Goal: Ask a question

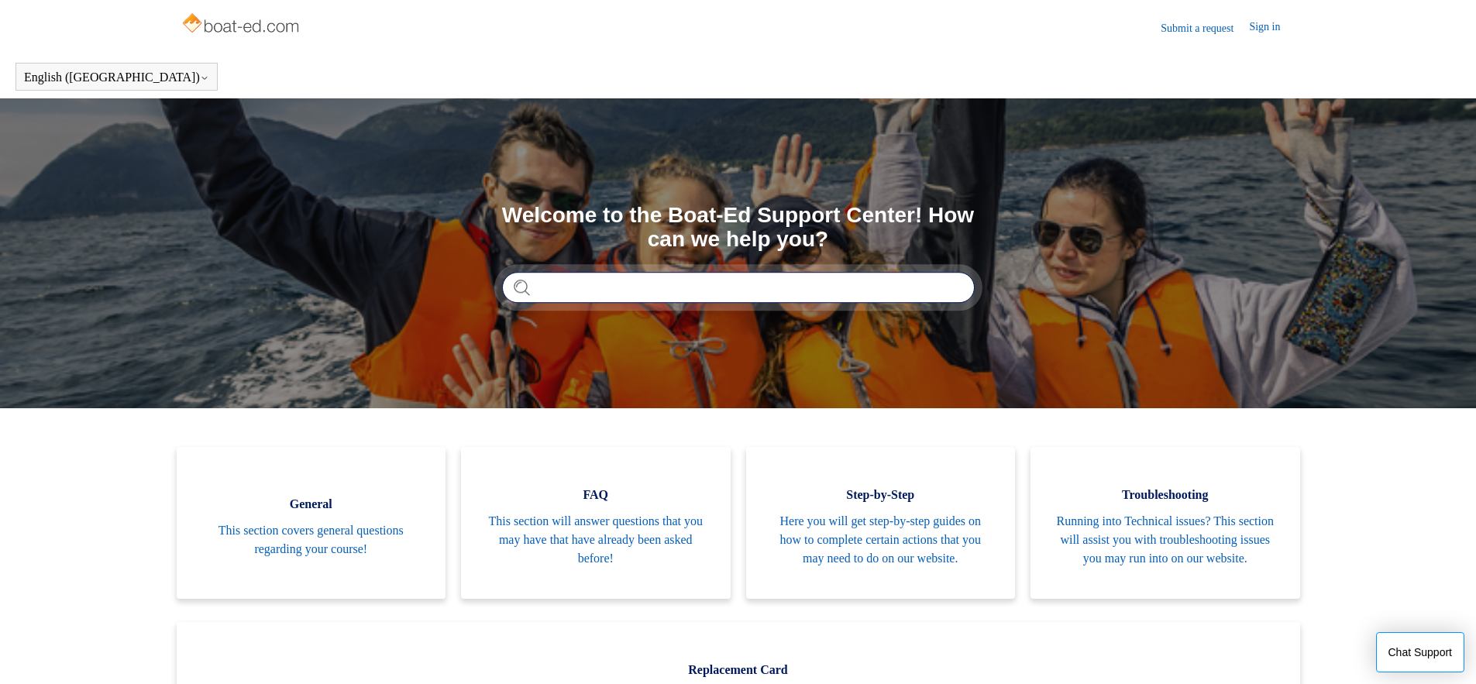
click at [594, 284] on input "Search" at bounding box center [738, 287] width 473 height 31
type input "*********"
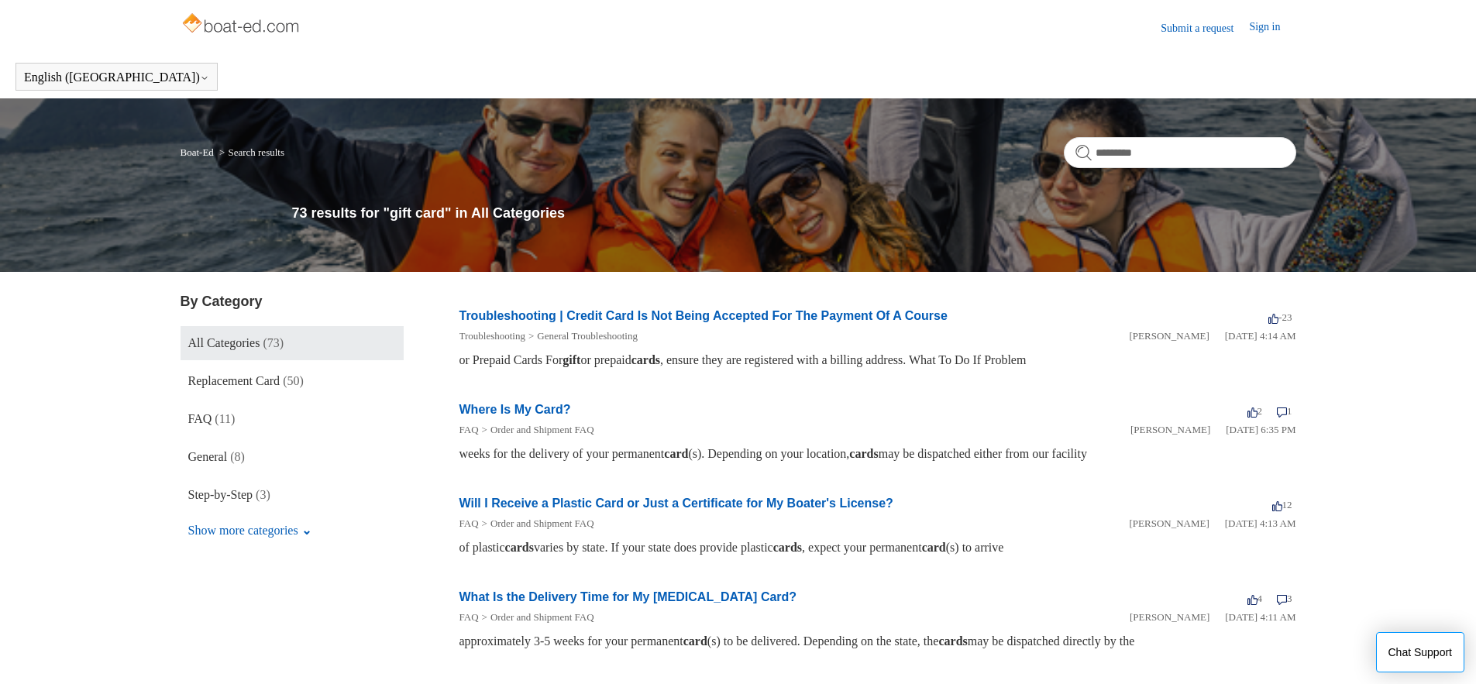
click at [701, 320] on link "Troubleshooting | Credit Card Is Not Being Accepted For The Payment Of A Course" at bounding box center [703, 315] width 488 height 13
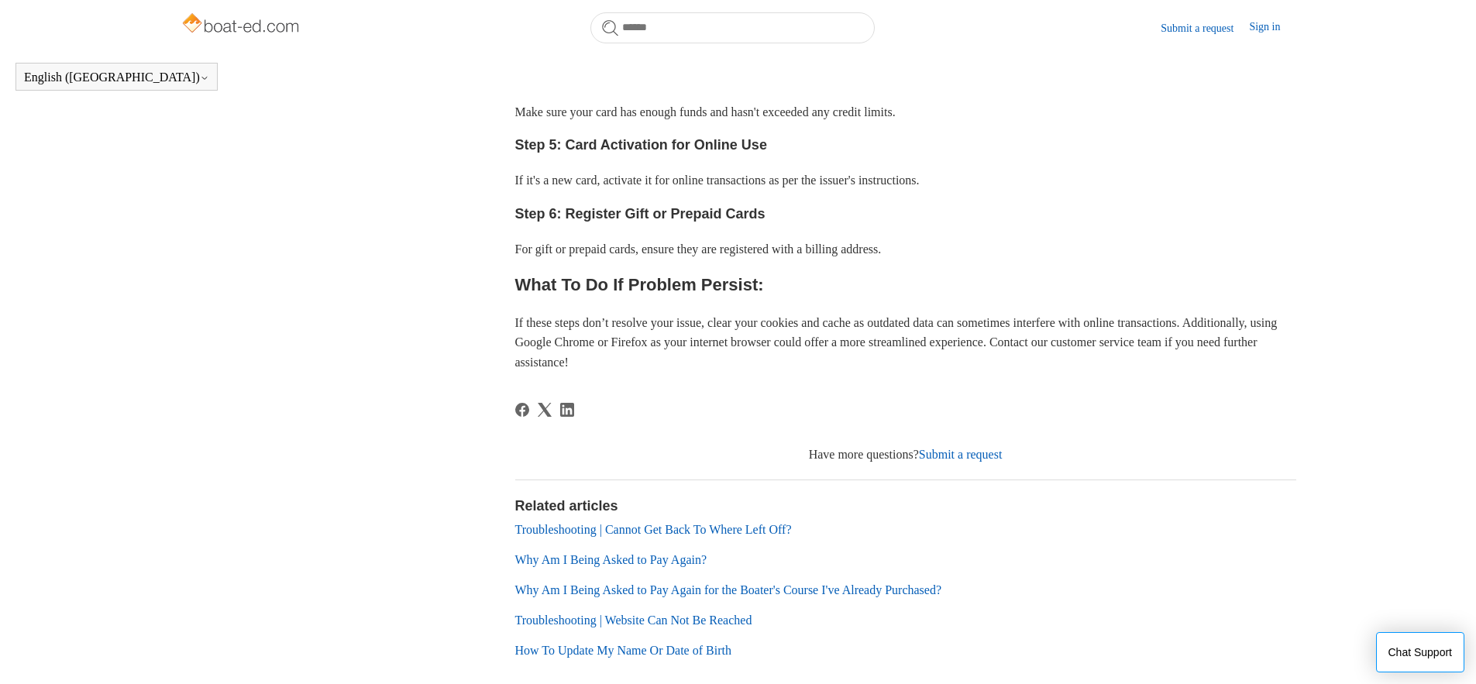
scroll to position [911, 0]
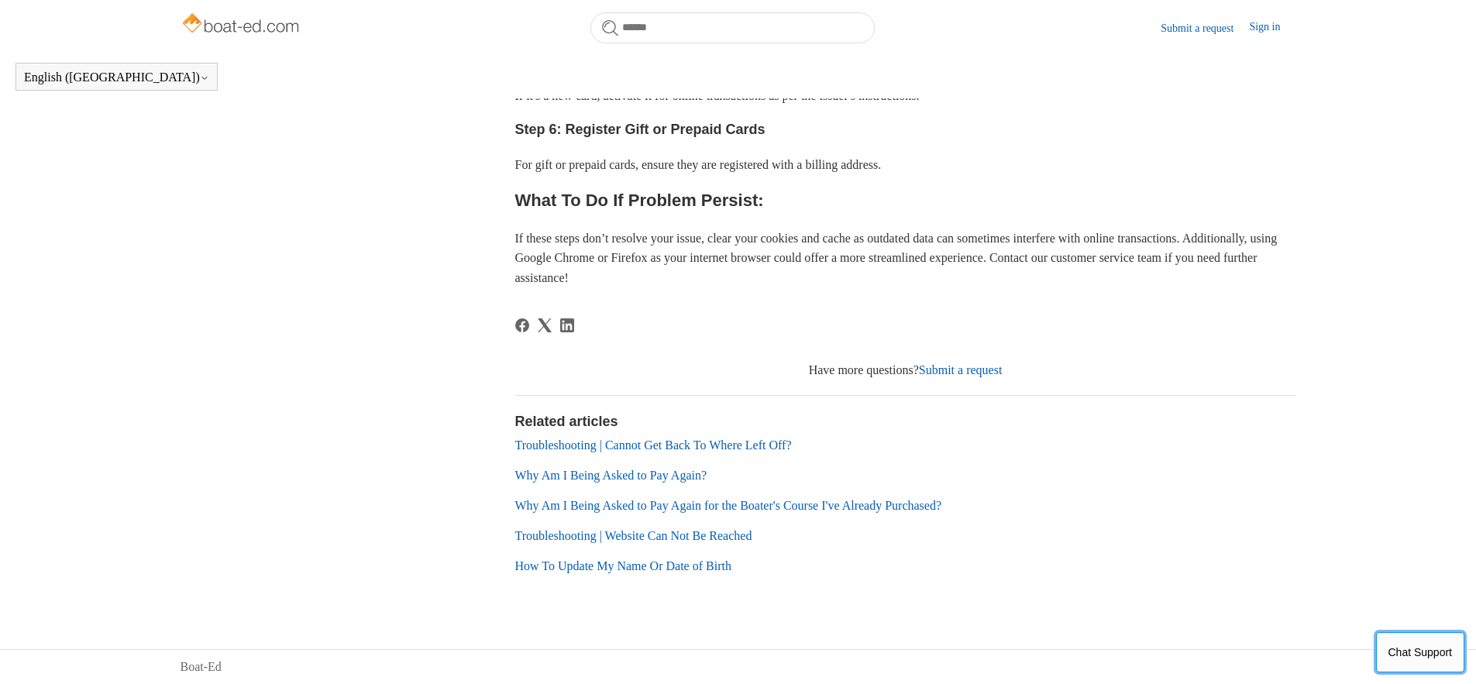
click at [1402, 666] on button "Chat Support" at bounding box center [1420, 652] width 89 height 40
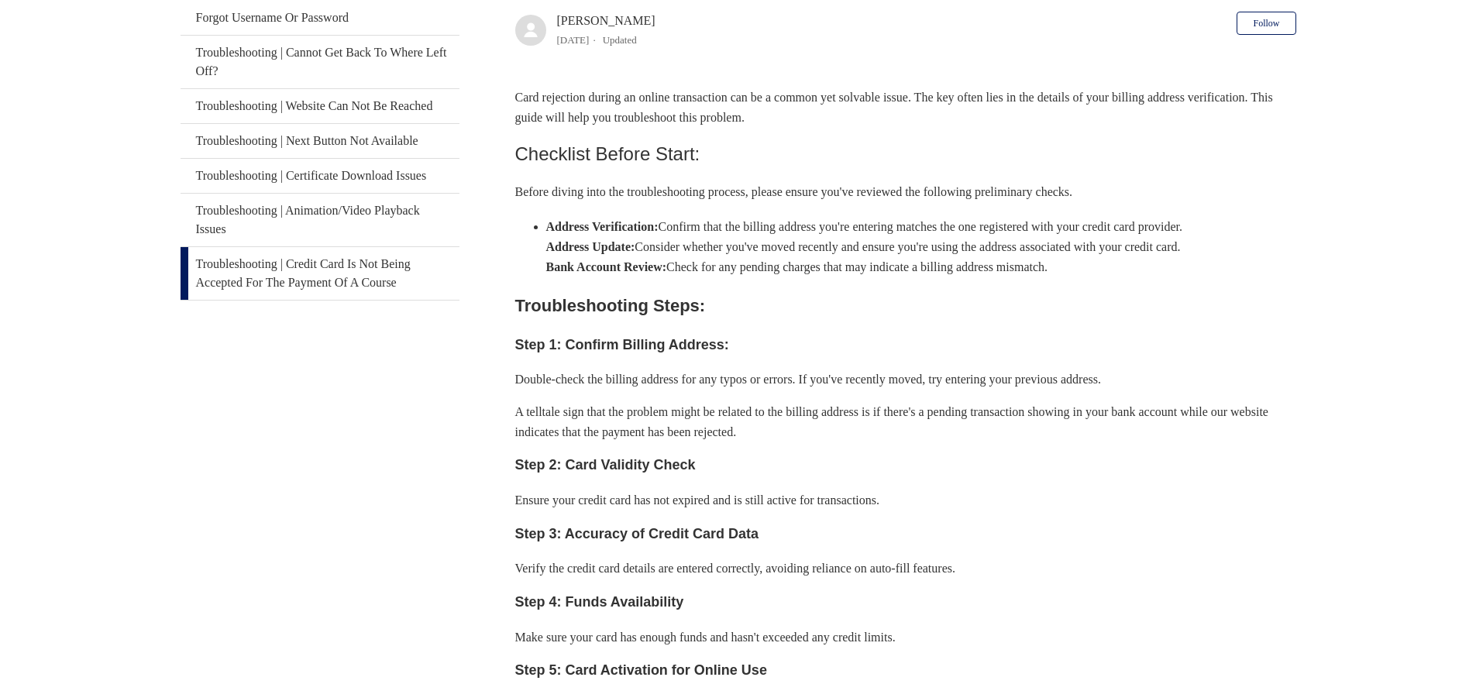
scroll to position [0, 0]
